Goal: Transaction & Acquisition: Purchase product/service

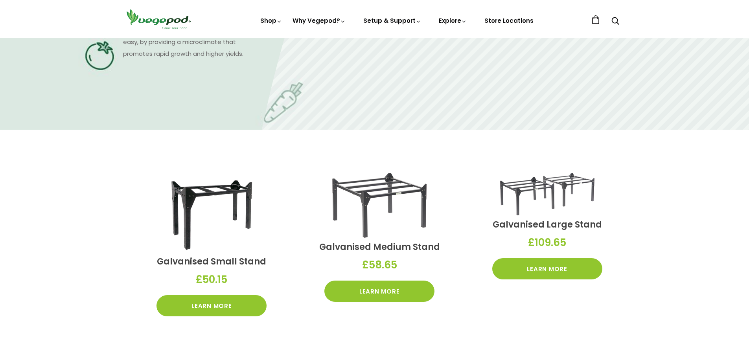
scroll to position [786, 0]
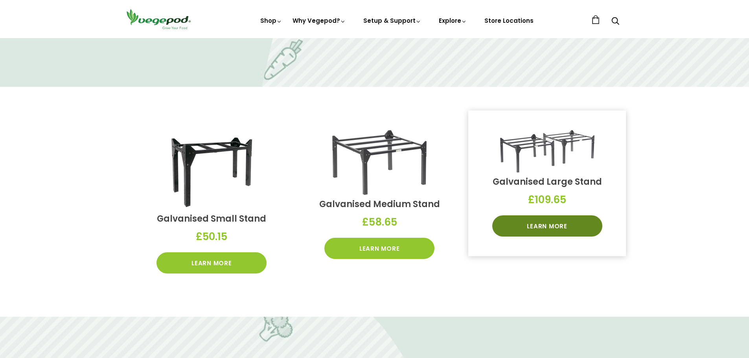
click at [543, 225] on link "Learn More" at bounding box center [547, 225] width 110 height 21
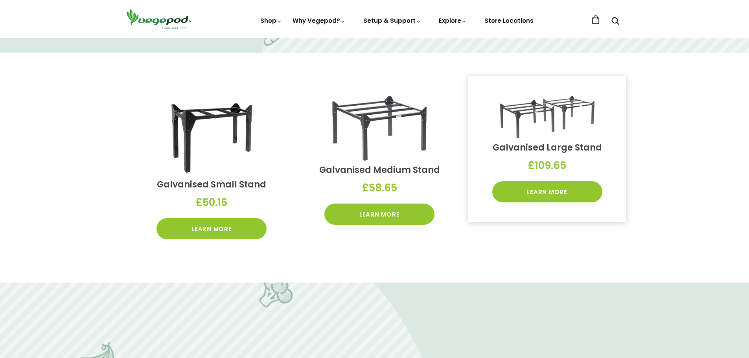
scroll to position [822, 0]
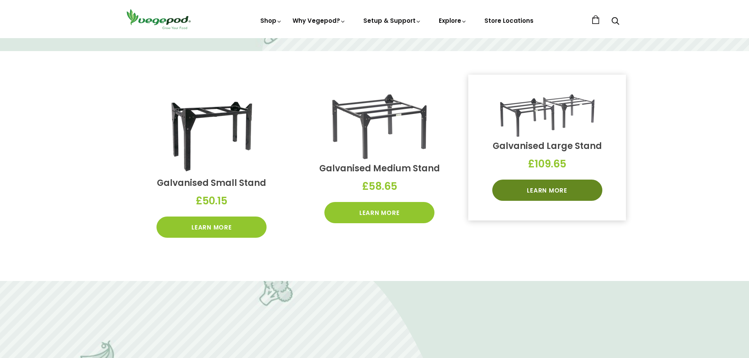
click at [551, 192] on link "Learn More" at bounding box center [547, 190] width 110 height 21
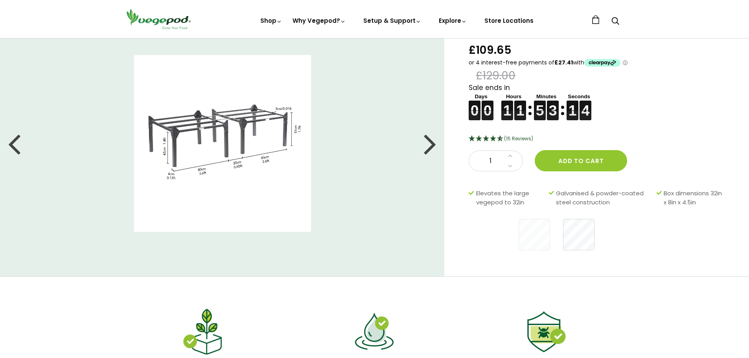
scroll to position [39, 0]
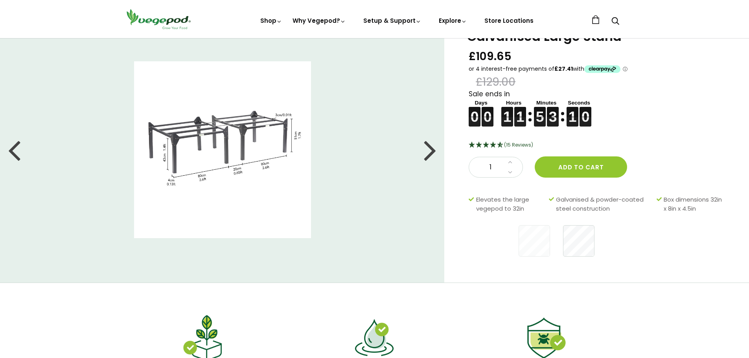
click at [432, 149] on div at bounding box center [430, 149] width 13 height 35
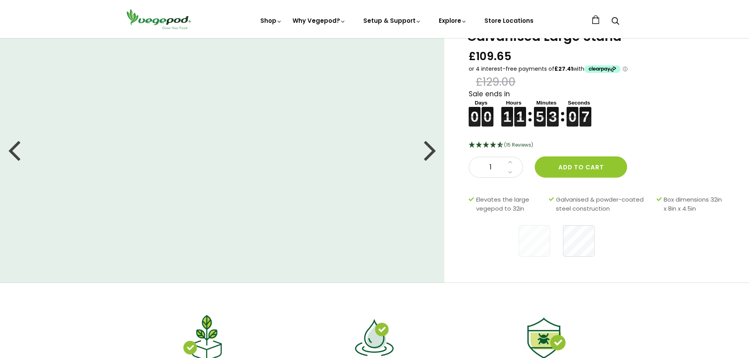
click at [432, 149] on div at bounding box center [430, 149] width 13 height 35
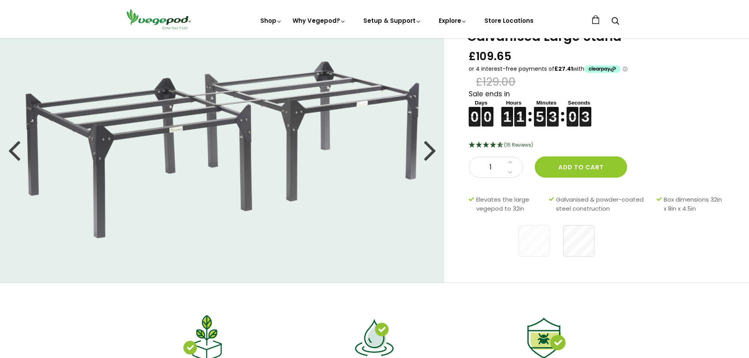
click at [432, 149] on div at bounding box center [430, 149] width 13 height 35
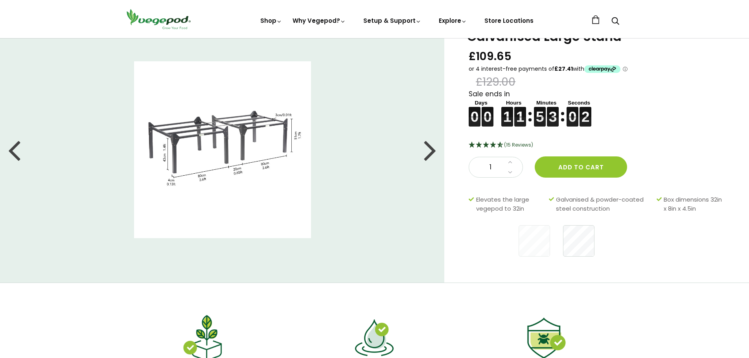
click at [432, 149] on div at bounding box center [430, 149] width 13 height 35
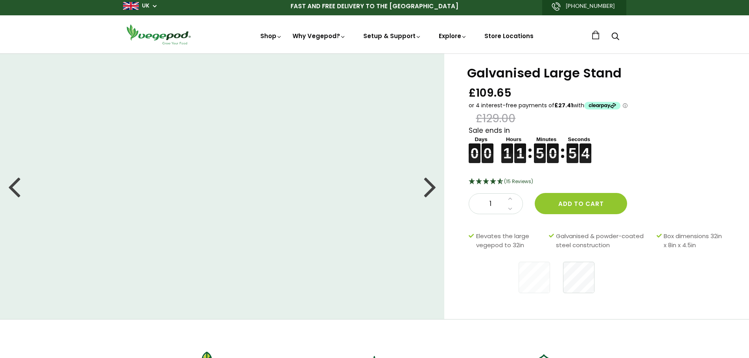
scroll to position [0, 0]
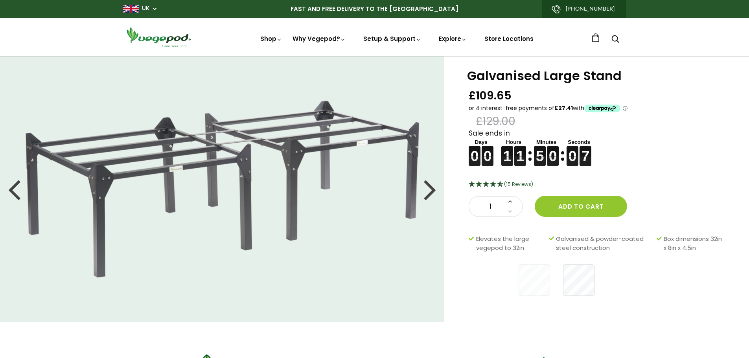
click at [512, 203] on icon at bounding box center [510, 201] width 4 height 7
click at [588, 203] on button "Add to cart" at bounding box center [581, 206] width 92 height 21
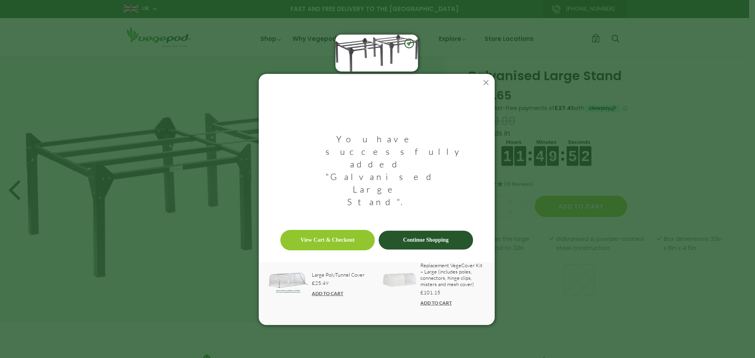
click at [354, 230] on link "View Cart & Checkout" at bounding box center [327, 240] width 94 height 20
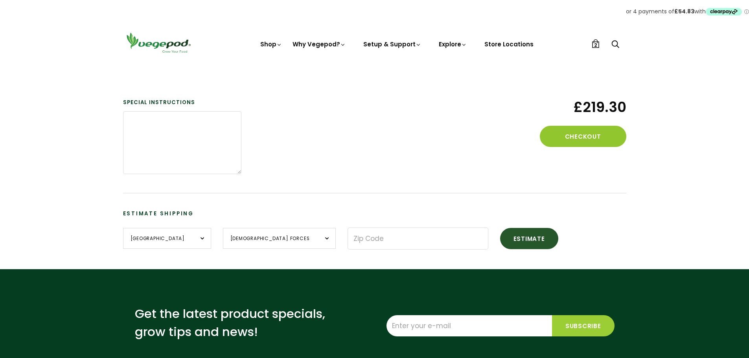
scroll to position [118, 0]
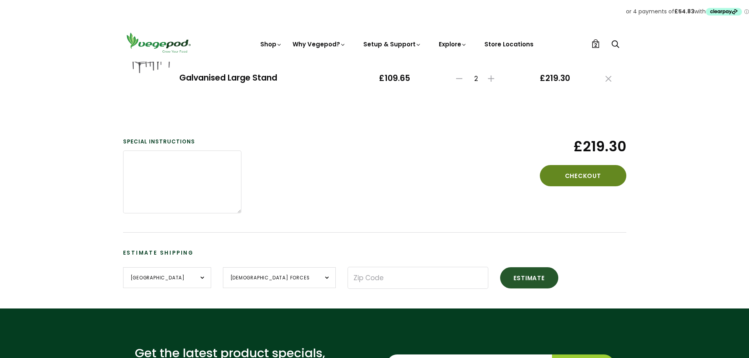
click at [581, 173] on button "Checkout" at bounding box center [583, 175] width 86 height 21
